Goal: Task Accomplishment & Management: Complete application form

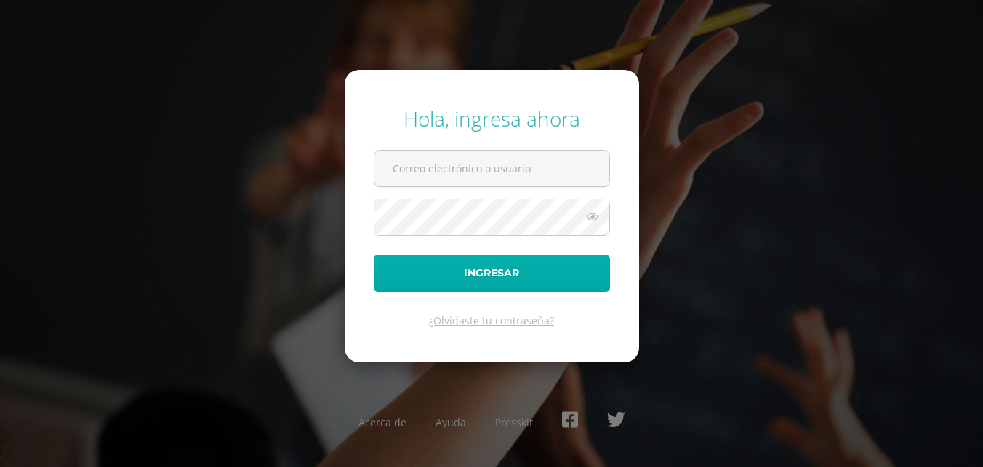
type input "2019093@colegiobelga.edu.gt"
click at [483, 282] on button "Ingresar" at bounding box center [492, 272] width 236 height 37
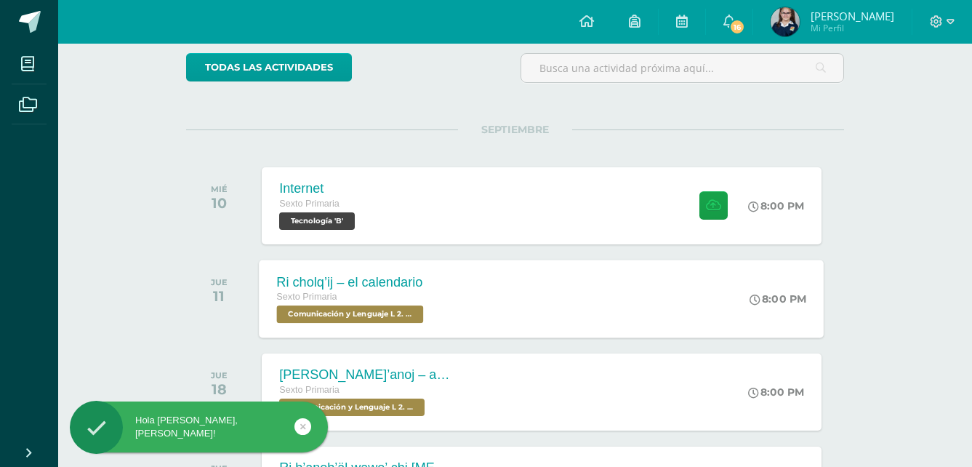
scroll to position [145, 0]
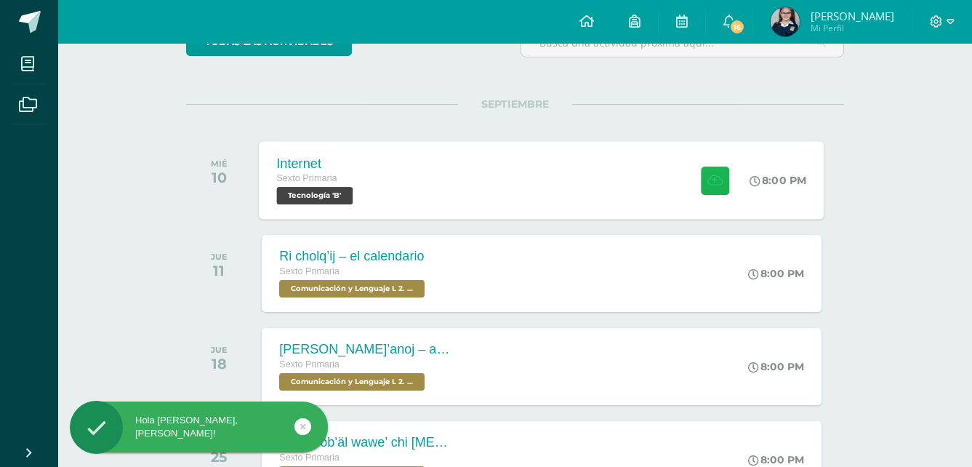
click at [725, 182] on button at bounding box center [715, 180] width 28 height 28
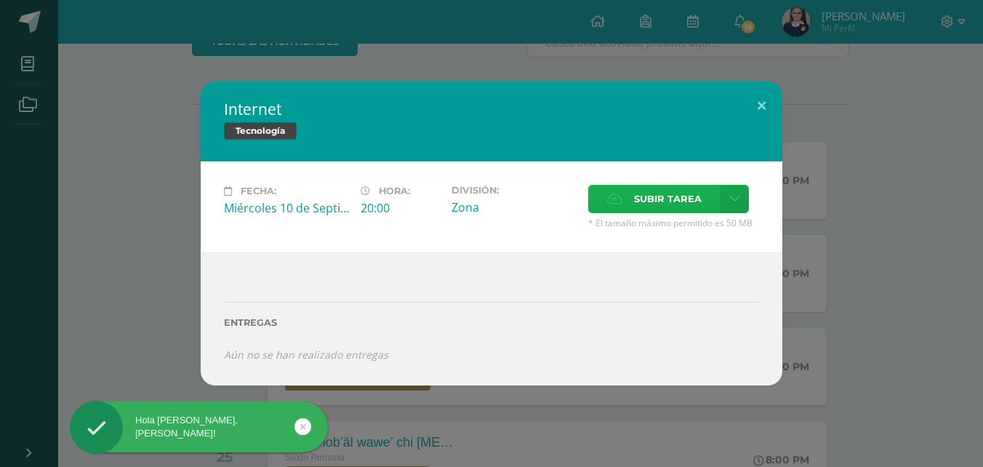
click at [629, 207] on label "Subir tarea" at bounding box center [654, 199] width 132 height 28
click at [0, 0] on input "Subir tarea" at bounding box center [0, 0] width 0 height 0
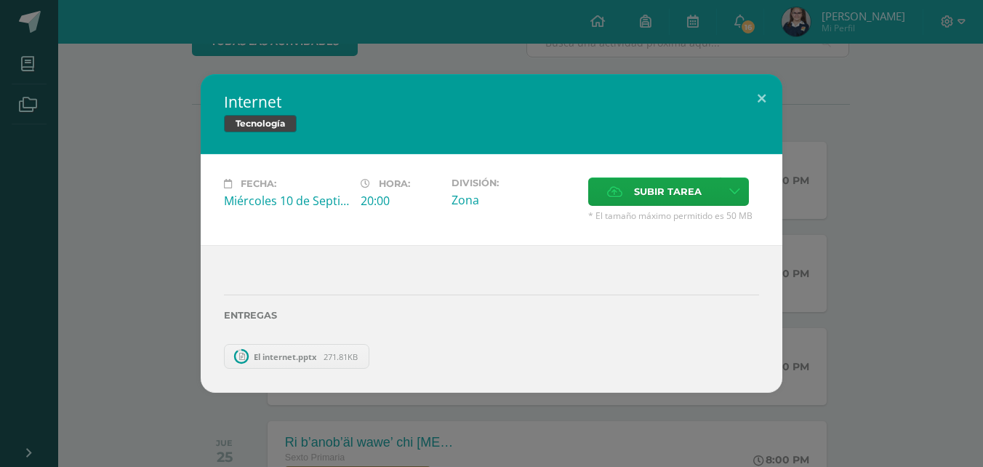
click at [332, 350] on link "El internet.pptx 271.81KB" at bounding box center [296, 356] width 145 height 25
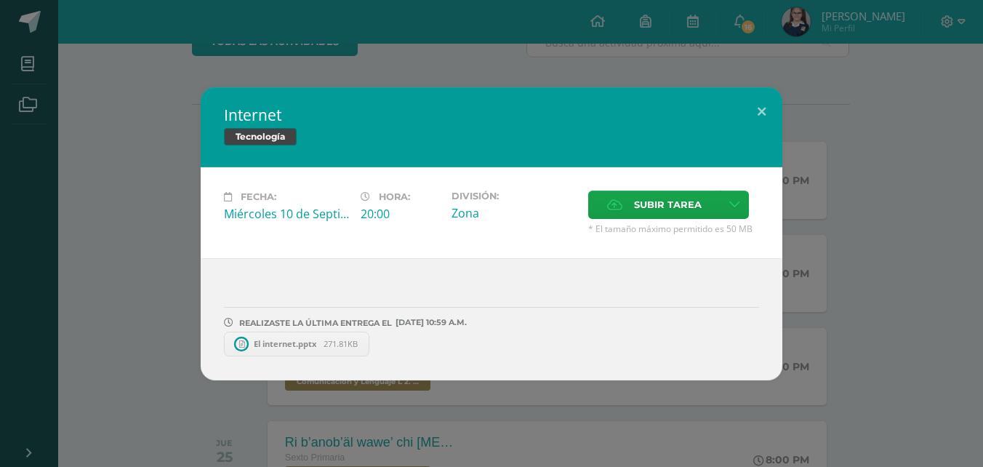
click at [330, 339] on span "271.81KB" at bounding box center [340, 343] width 34 height 11
click at [374, 339] on icon at bounding box center [370, 344] width 7 height 10
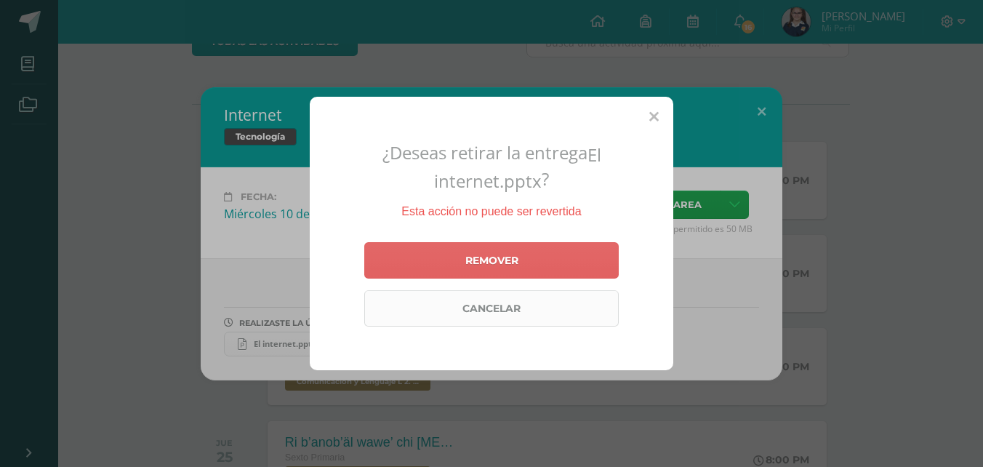
click at [497, 307] on link "Cancelar" at bounding box center [491, 308] width 254 height 36
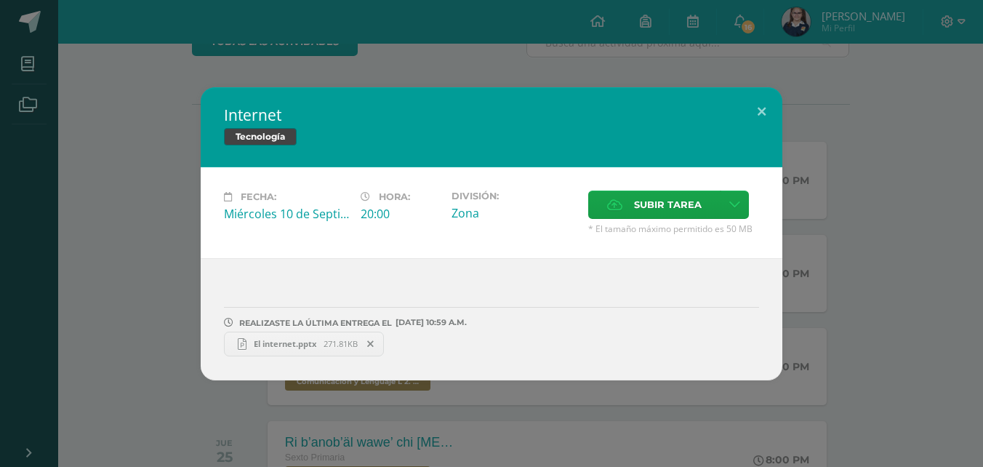
click at [372, 339] on icon at bounding box center [370, 344] width 7 height 10
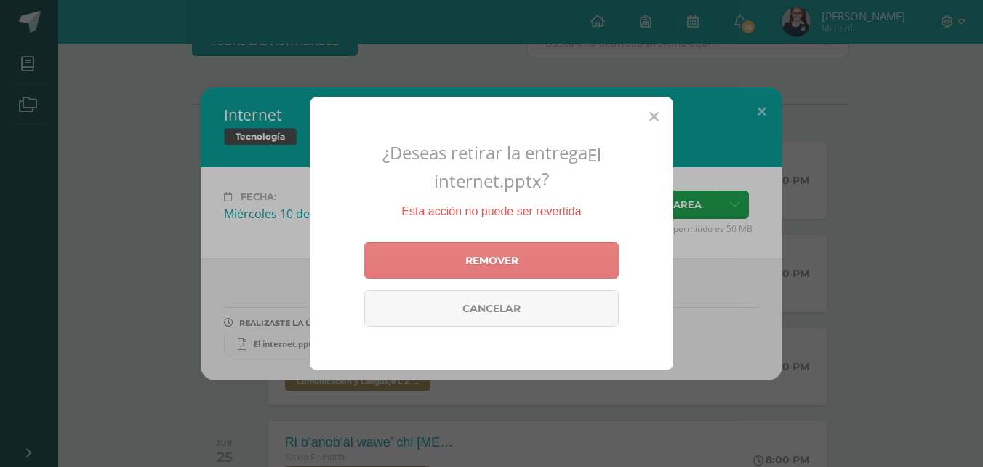
click at [464, 261] on link "Remover" at bounding box center [491, 260] width 254 height 36
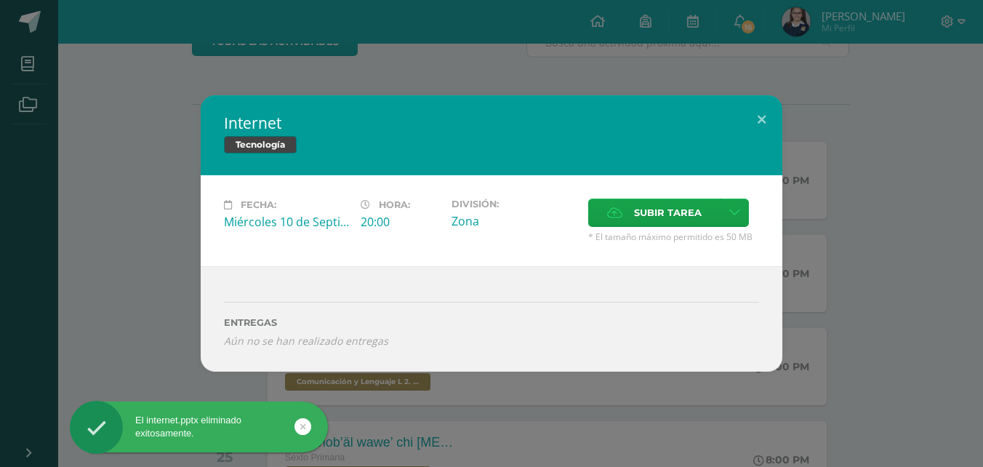
click at [704, 196] on div "Fecha: [DATE] Hora: 20:00 División: Zona Subir tarea" at bounding box center [492, 220] width 582 height 91
click at [675, 217] on span "Subir tarea" at bounding box center [668, 212] width 68 height 27
click at [0, 0] on input "Subir tarea" at bounding box center [0, 0] width 0 height 0
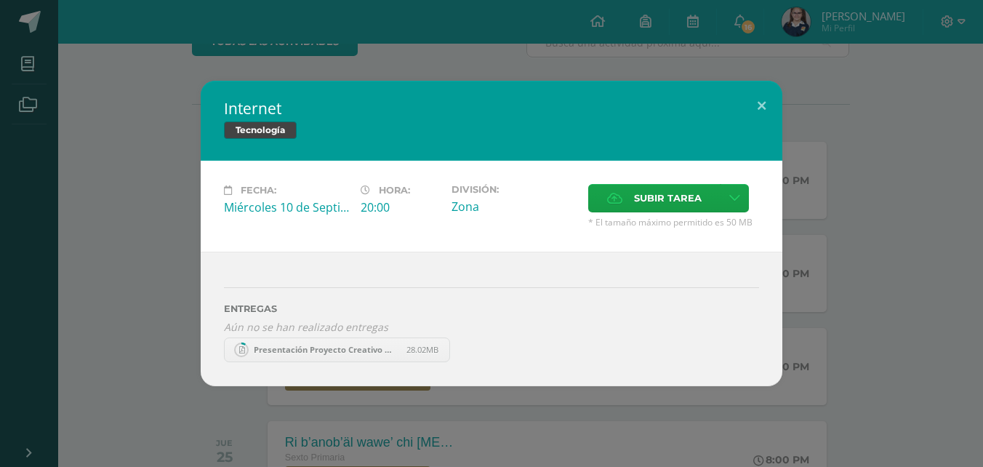
click at [320, 350] on span "Presentación Proyecto Creativo Moderno Azul.pdf" at bounding box center [326, 349] width 160 height 11
click at [325, 347] on span "Presentación Proyecto Creativo Moderno Azul.pdf" at bounding box center [326, 349] width 160 height 11
drag, startPoint x: 325, startPoint y: 347, endPoint x: 313, endPoint y: 342, distance: 13.4
click at [313, 342] on link "Presentación Proyecto Creativo Moderno Azul.pdf 28.02MB" at bounding box center [337, 349] width 226 height 25
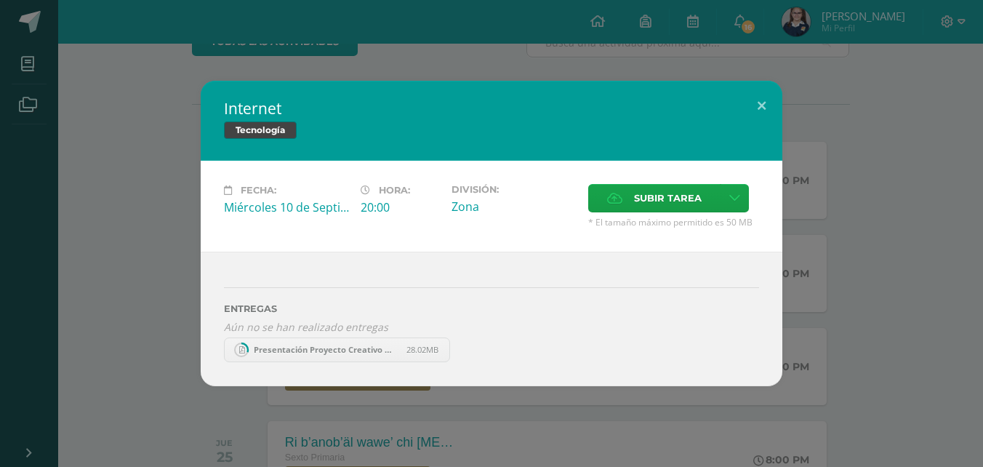
click at [420, 350] on span "28.02MB" at bounding box center [422, 349] width 32 height 11
click at [420, 343] on link "Presentación Proyecto Creativo Moderno Azul.pdf 28.02MB" at bounding box center [337, 349] width 226 height 25
click at [414, 347] on span "28.02MB" at bounding box center [422, 349] width 32 height 11
click at [657, 201] on span "Subir tarea" at bounding box center [668, 198] width 68 height 27
click at [0, 0] on input "Subir tarea" at bounding box center [0, 0] width 0 height 0
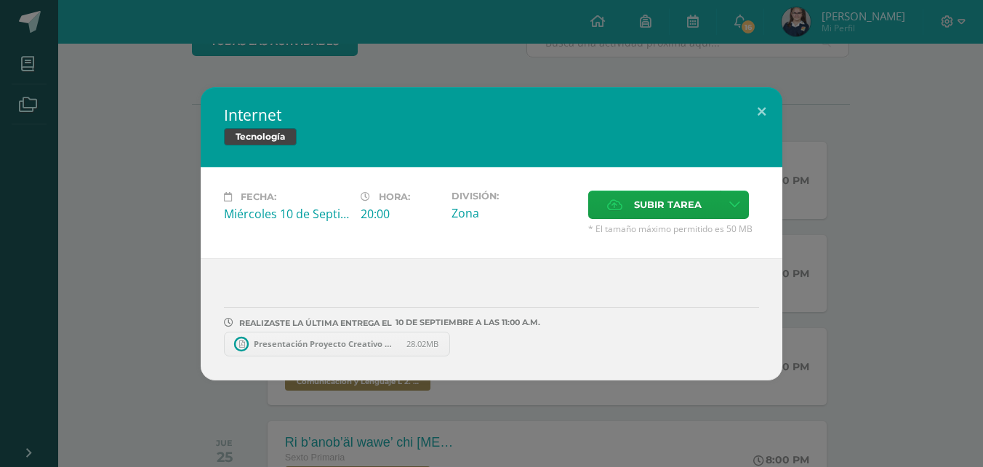
click at [276, 345] on span "Presentación Proyecto Creativo Moderno Azul.pdf" at bounding box center [326, 343] width 160 height 11
click at [768, 108] on button at bounding box center [761, 111] width 41 height 49
